Goal: Information Seeking & Learning: Learn about a topic

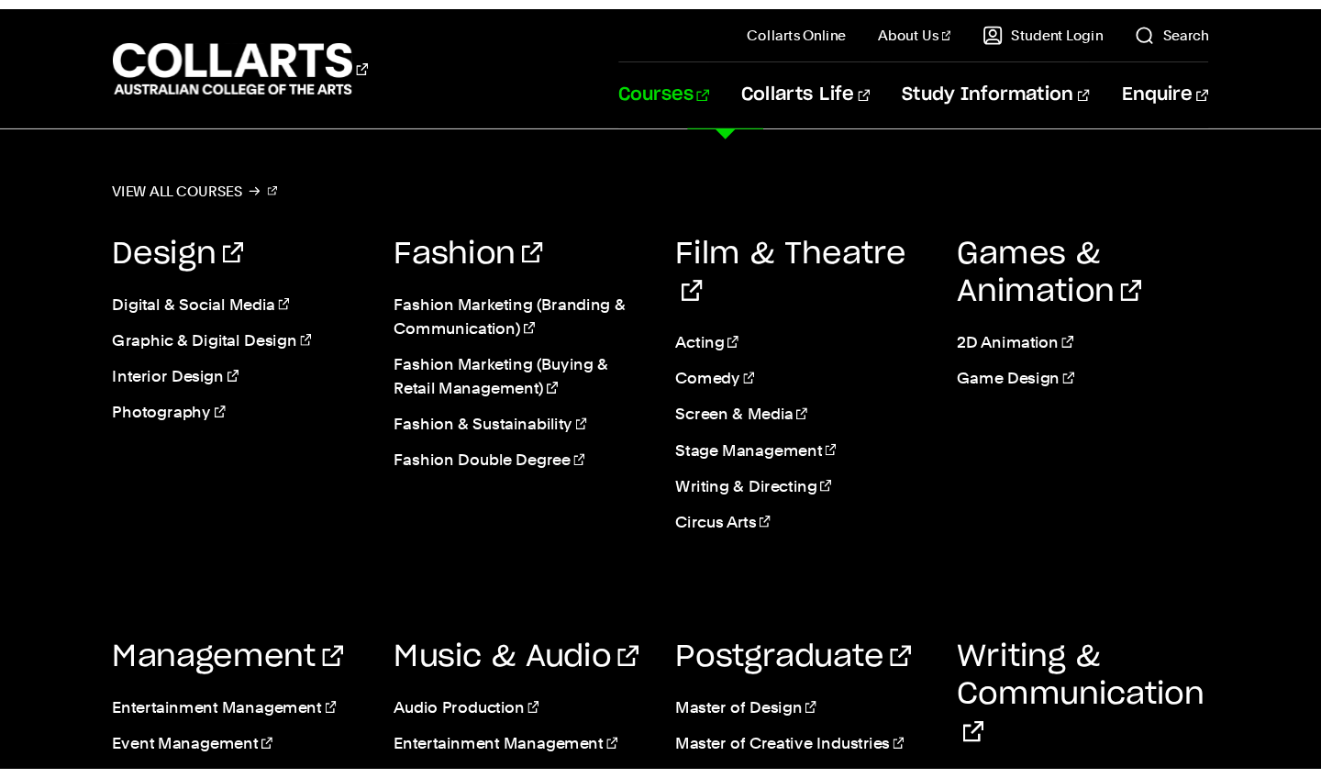
scroll to position [569, 0]
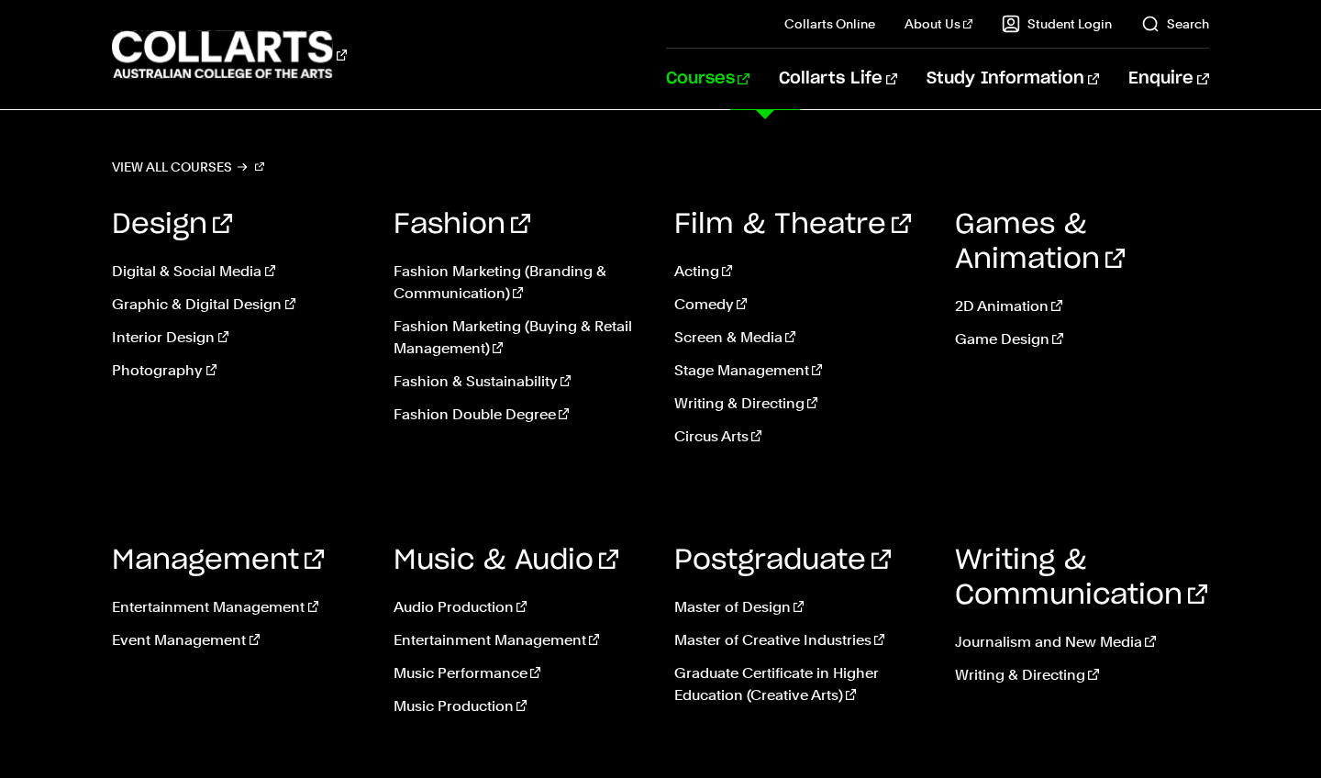
click at [749, 83] on link "Courses" at bounding box center [707, 79] width 83 height 61
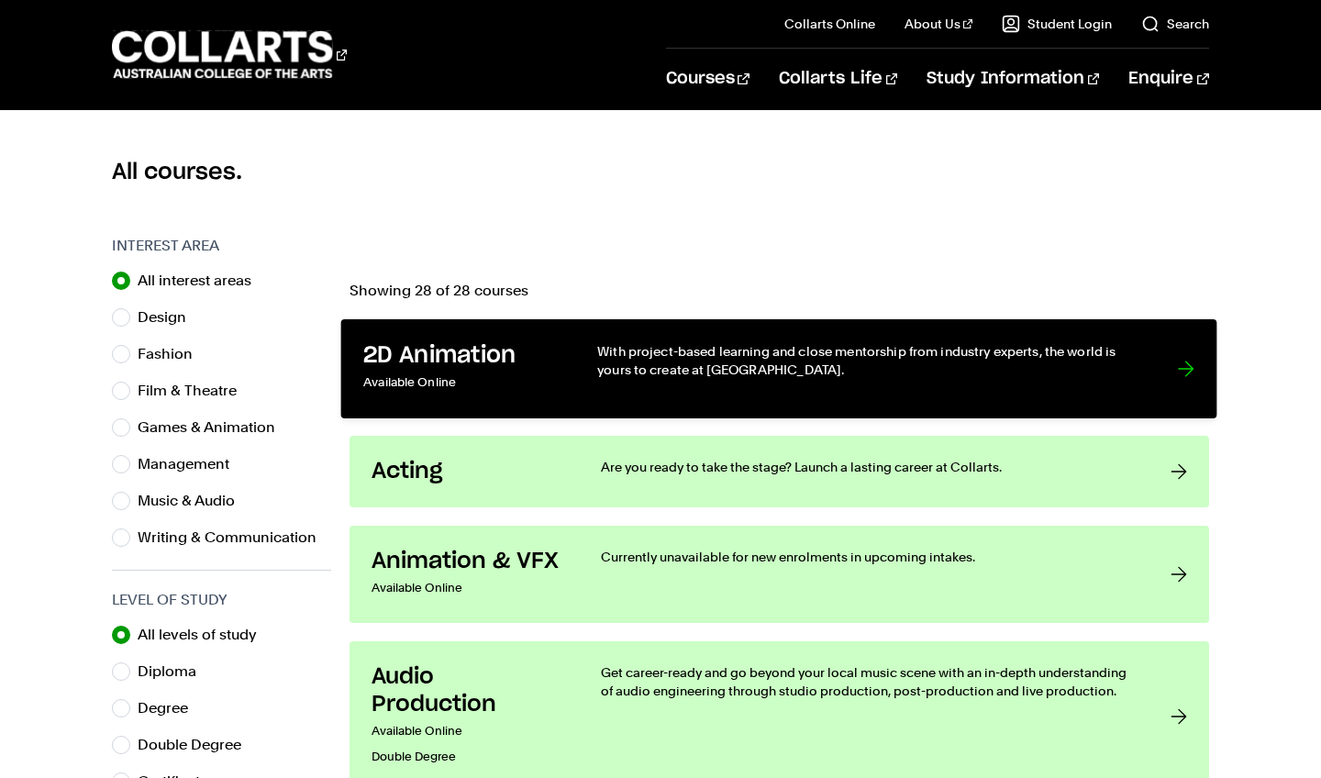
scroll to position [464, 0]
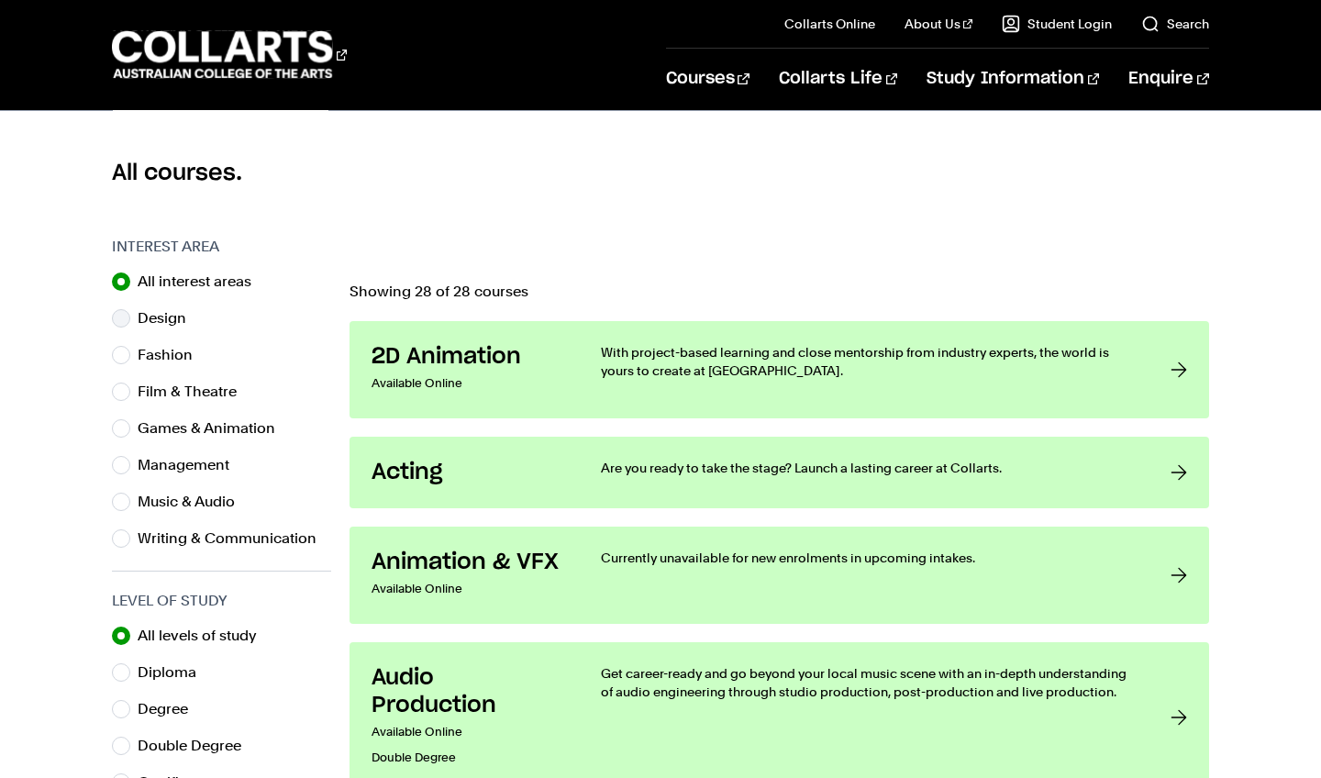
click at [149, 319] on label "Design" at bounding box center [169, 318] width 63 height 26
click at [130, 319] on input "Design" at bounding box center [121, 318] width 18 height 18
radio input "true"
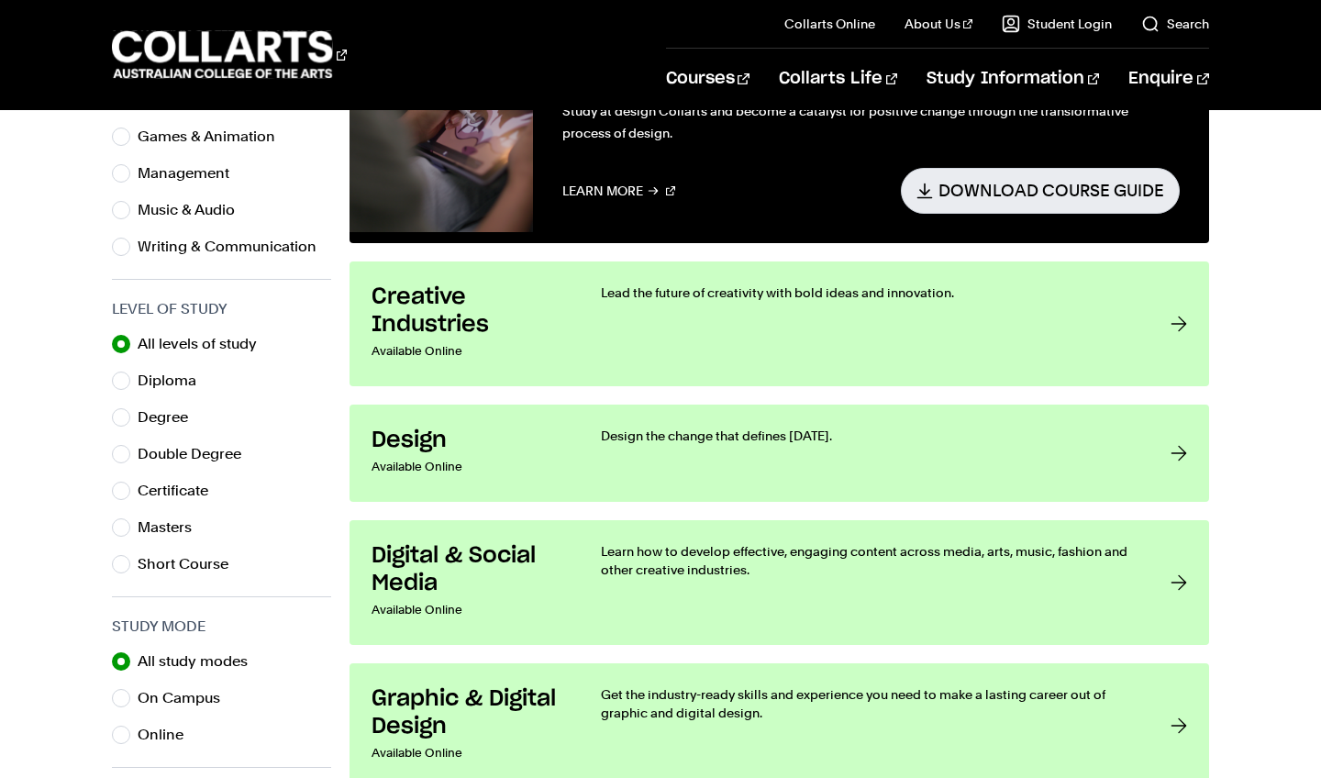
scroll to position [721, 0]
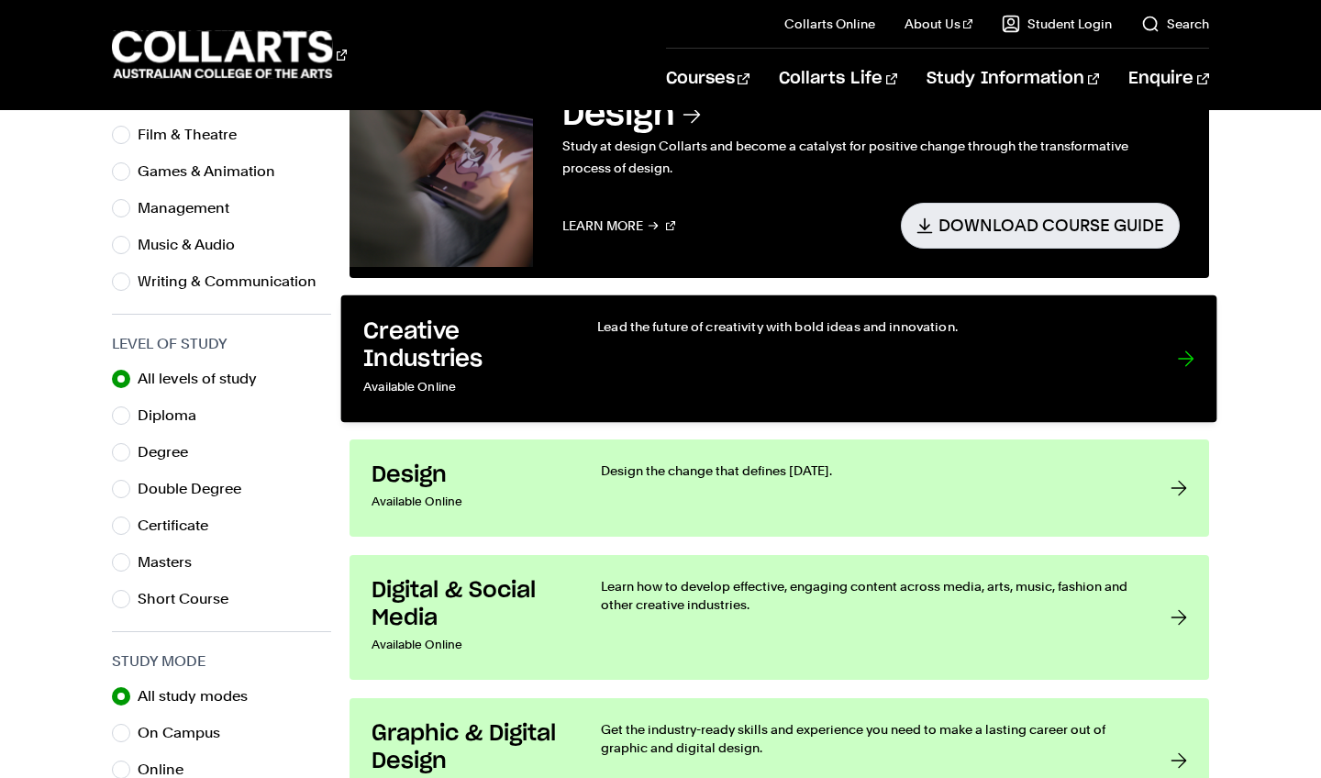
click at [1181, 358] on div at bounding box center [1186, 358] width 17 height 83
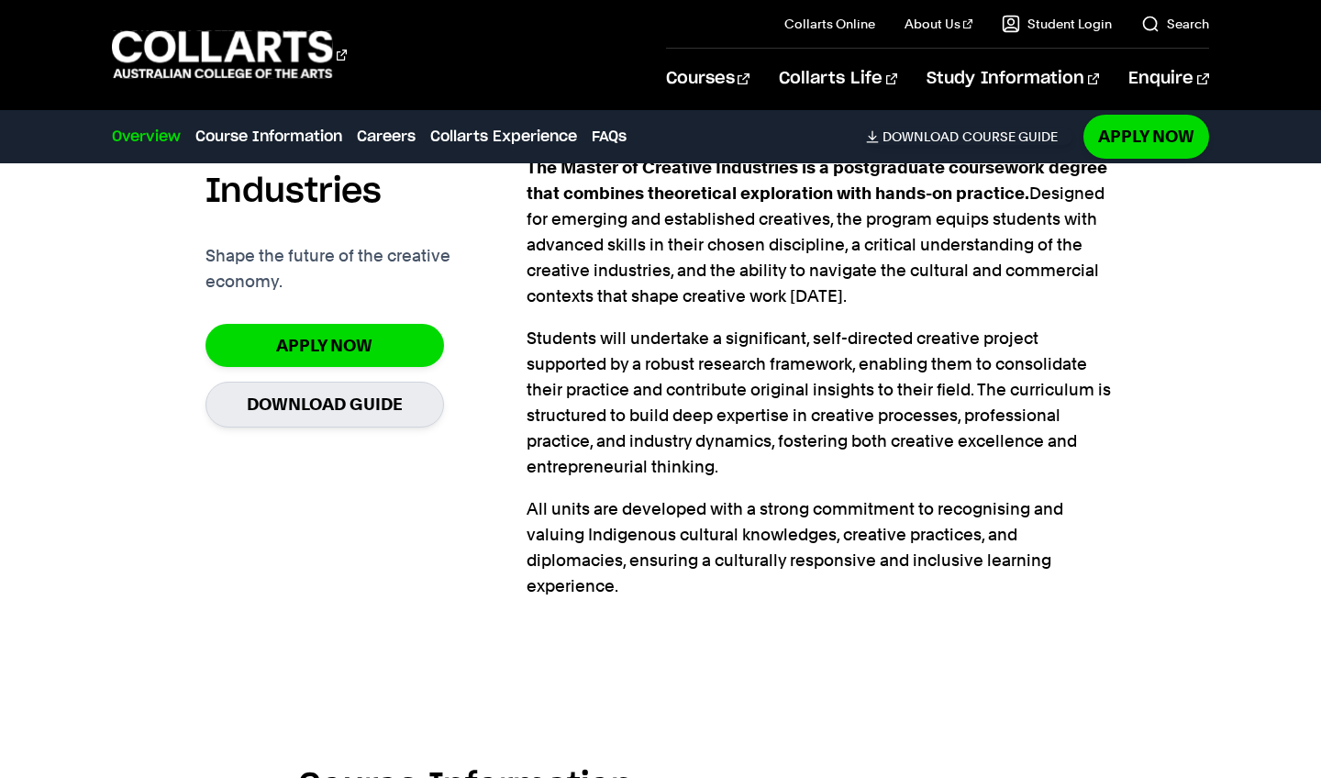
scroll to position [604, 0]
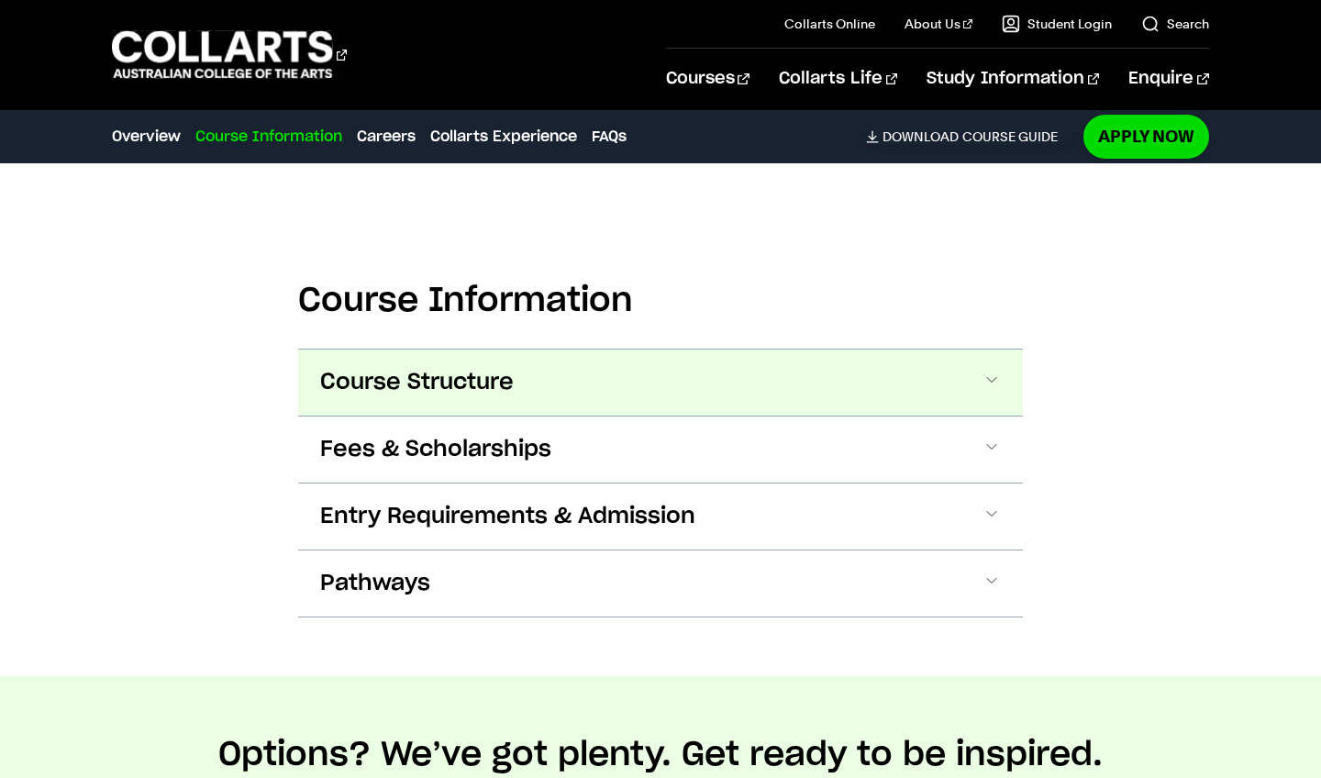
click at [978, 379] on button "Course Structure" at bounding box center [660, 382] width 725 height 66
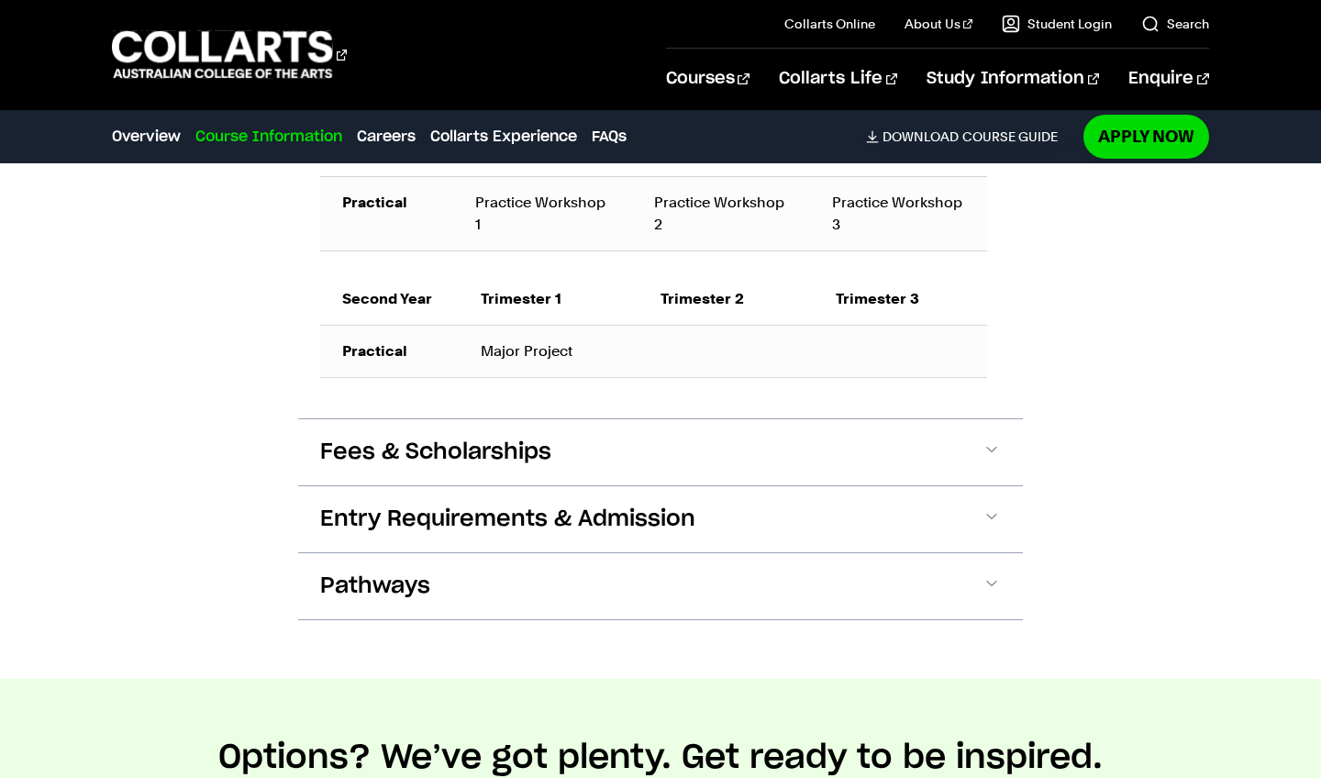
scroll to position [1654, 0]
